Goal: Book appointment/travel/reservation

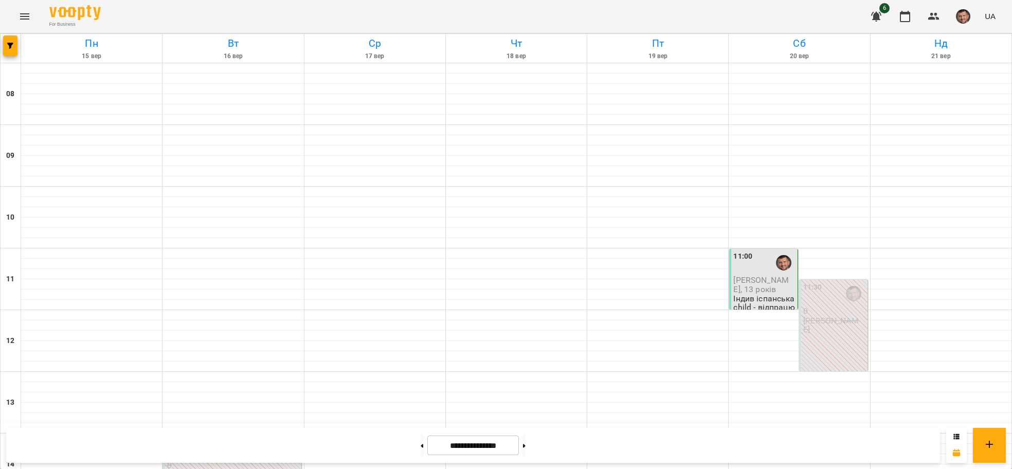
scroll to position [628, 0]
click at [526, 440] on button at bounding box center [524, 445] width 3 height 23
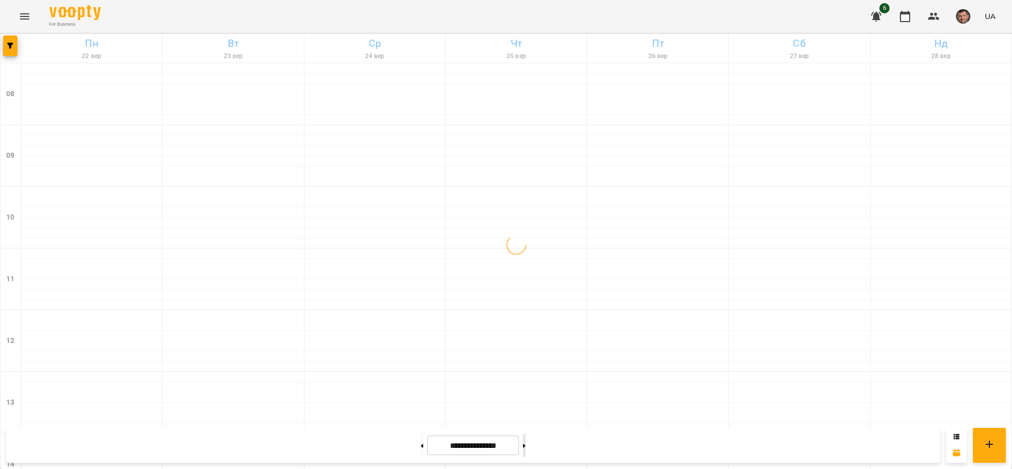
click at [526, 442] on button at bounding box center [524, 445] width 3 height 23
click at [552, 434] on div "14:00 [PERSON_NAME]" at bounding box center [516, 464] width 138 height 61
click at [526, 443] on button at bounding box center [524, 445] width 3 height 23
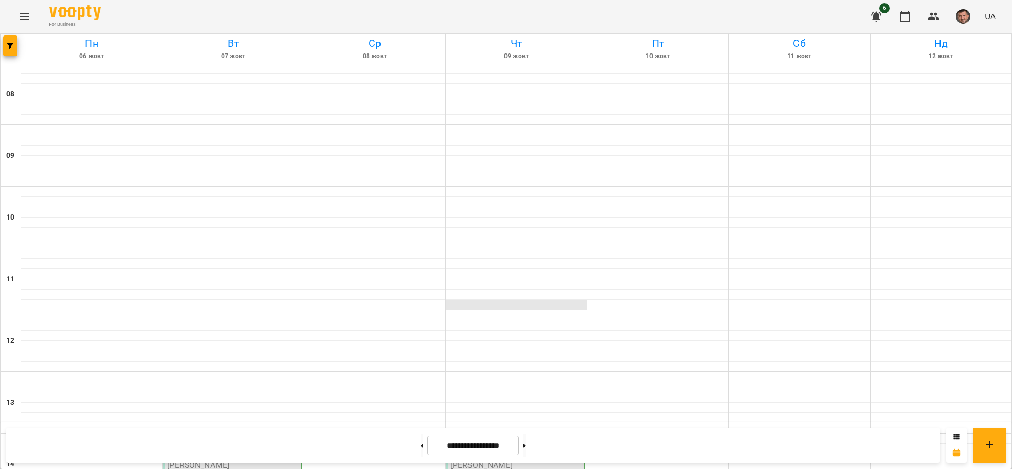
scroll to position [154, 0]
click at [421, 447] on icon at bounding box center [422, 446] width 3 height 4
click at [421, 443] on button at bounding box center [422, 445] width 3 height 23
type input "**********"
